Goal: Information Seeking & Learning: Learn about a topic

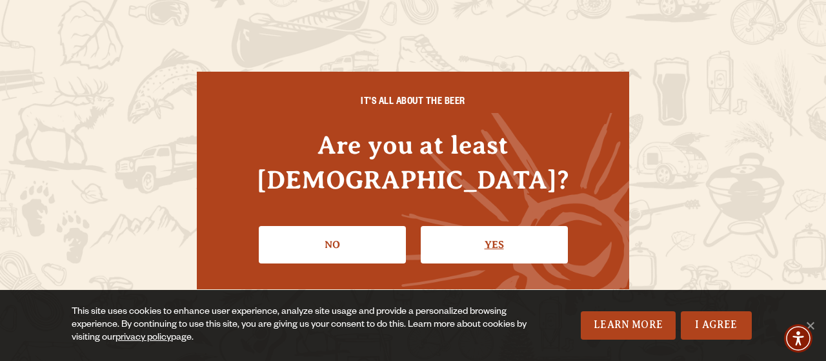
click at [459, 229] on link "Yes" at bounding box center [494, 244] width 147 height 37
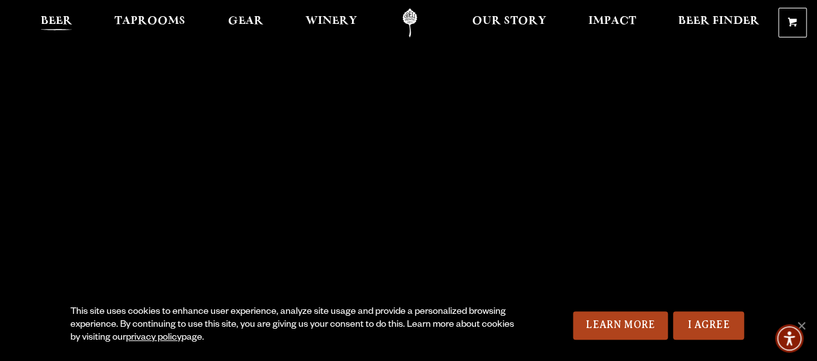
click at [72, 19] on span "Beer" at bounding box center [57, 21] width 32 height 10
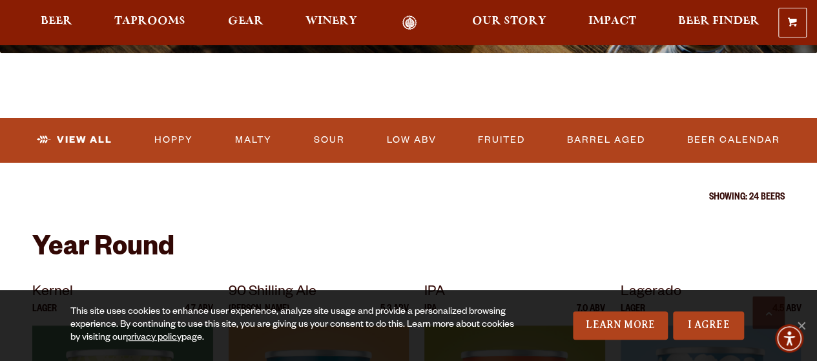
scroll to position [387, 0]
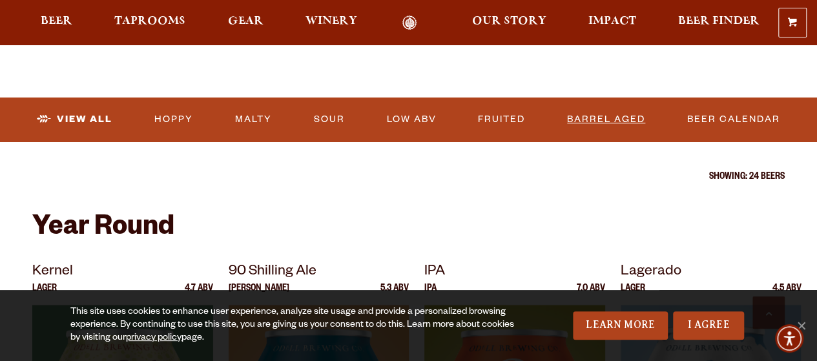
click at [594, 119] on link "Barrel Aged" at bounding box center [606, 120] width 88 height 30
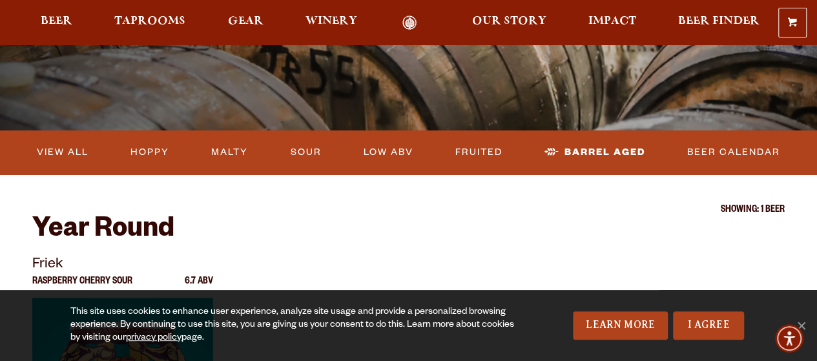
scroll to position [323, 0]
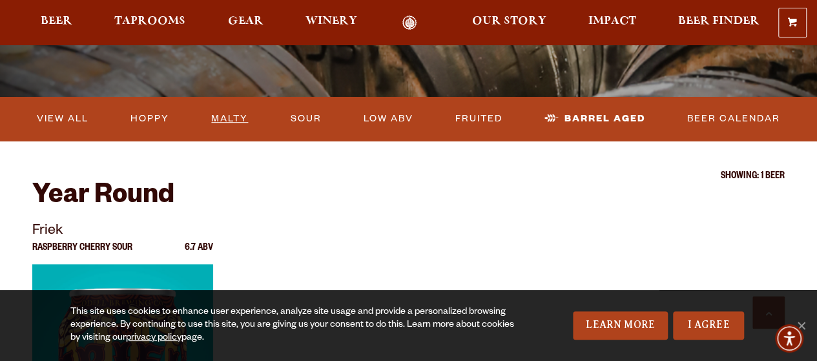
click at [223, 117] on link "Malty" at bounding box center [229, 119] width 47 height 30
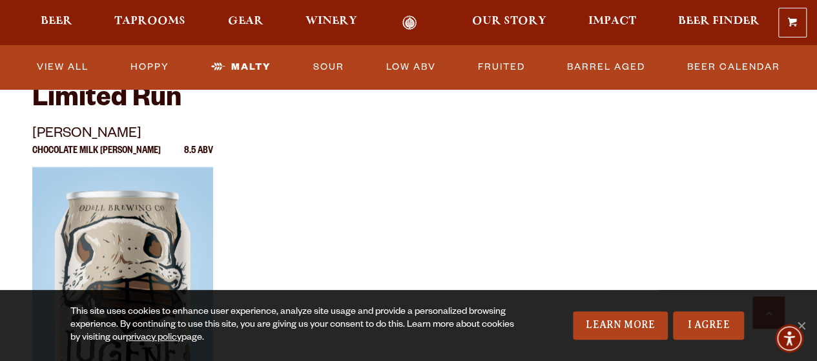
scroll to position [1420, 0]
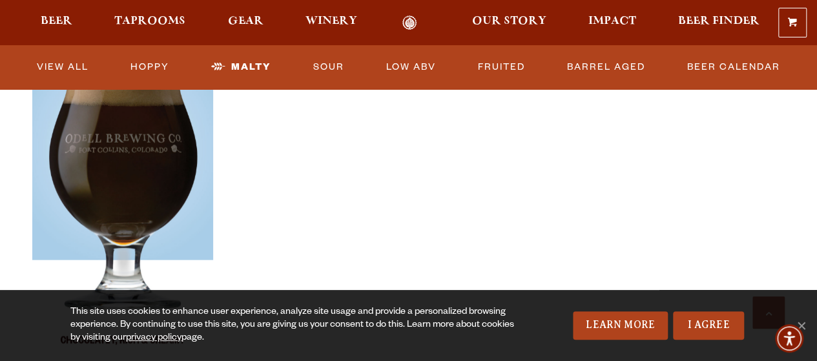
click at [120, 211] on img at bounding box center [122, 199] width 181 height 323
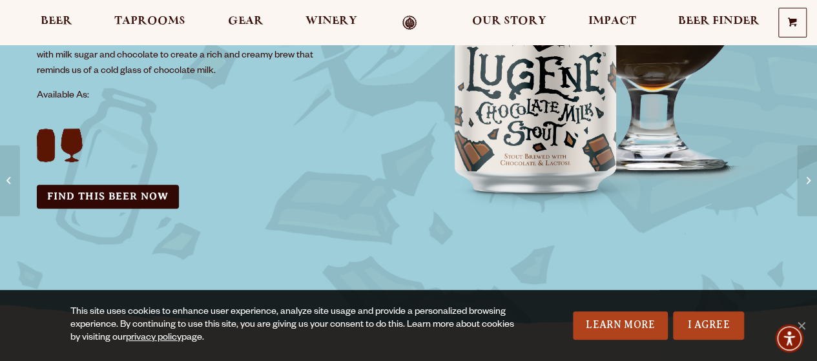
scroll to position [323, 0]
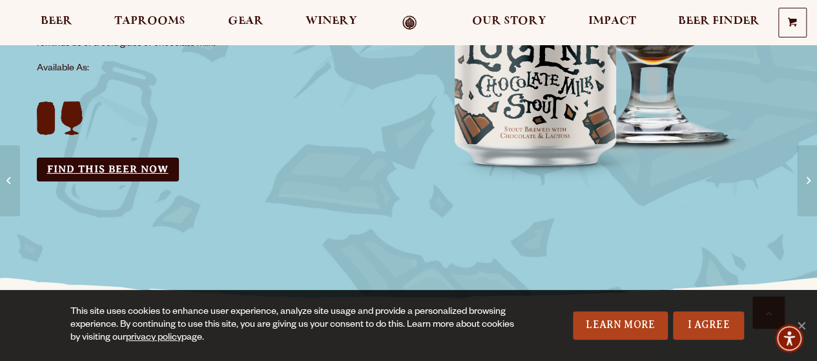
click at [121, 175] on link "Find this Beer Now" at bounding box center [108, 170] width 142 height 24
